Goal: Task Accomplishment & Management: Use online tool/utility

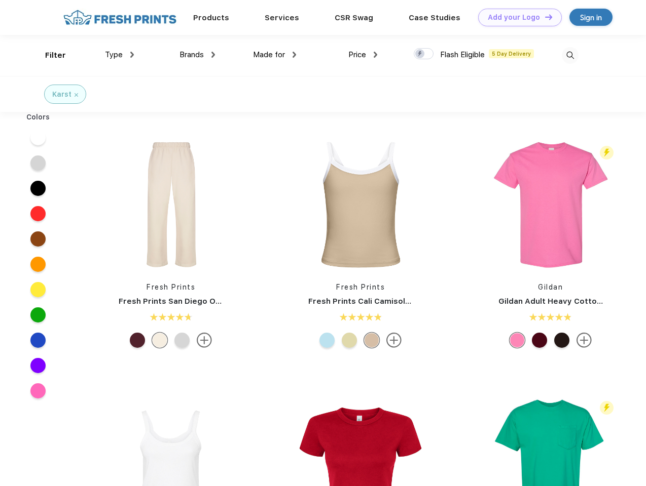
click at [516, 17] on link "Add your Logo Design Tool" at bounding box center [520, 18] width 84 height 18
click at [0, 0] on div "Design Tool" at bounding box center [0, 0] width 0 height 0
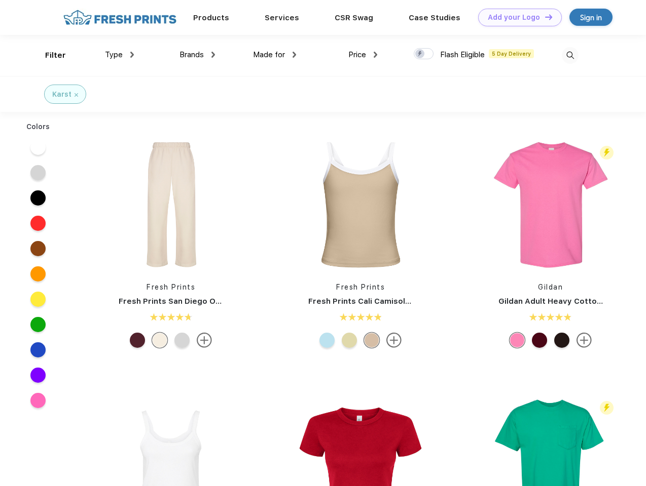
click at [544, 17] on link "Add your Logo Design Tool" at bounding box center [520, 18] width 84 height 18
click at [49, 55] on div "Filter" at bounding box center [55, 56] width 21 height 12
click at [120, 55] on span "Type" at bounding box center [114, 54] width 18 height 9
click at [197, 55] on span "Brands" at bounding box center [191, 54] width 24 height 9
click at [275, 55] on span "Made for" at bounding box center [269, 54] width 32 height 9
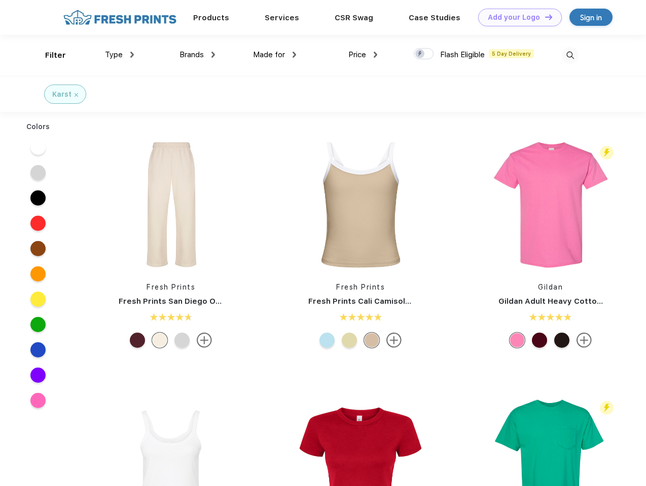
click at [363, 55] on span "Price" at bounding box center [357, 54] width 18 height 9
click at [424, 54] on div at bounding box center [424, 53] width 20 height 11
click at [420, 54] on input "checkbox" at bounding box center [417, 51] width 7 height 7
click at [570, 55] on img at bounding box center [569, 55] width 17 height 17
